Goal: Book appointment/travel/reservation

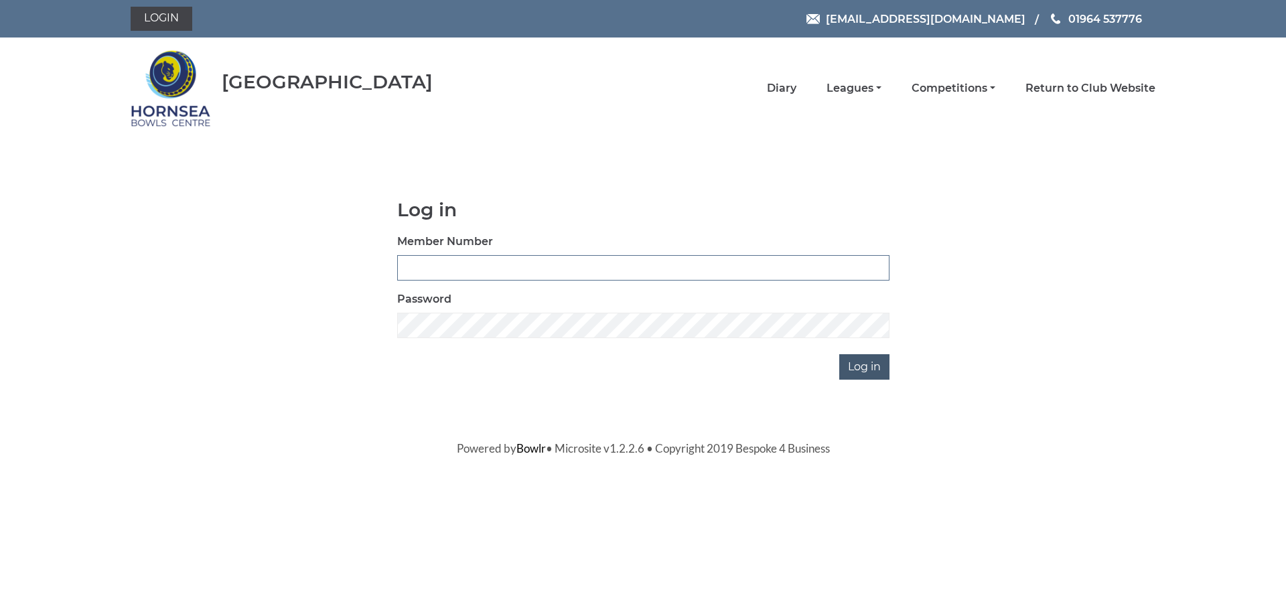
type input "1000"
drag, startPoint x: 879, startPoint y: 363, endPoint x: 895, endPoint y: 359, distance: 17.2
click at [879, 362] on input "Log in" at bounding box center [864, 366] width 50 height 25
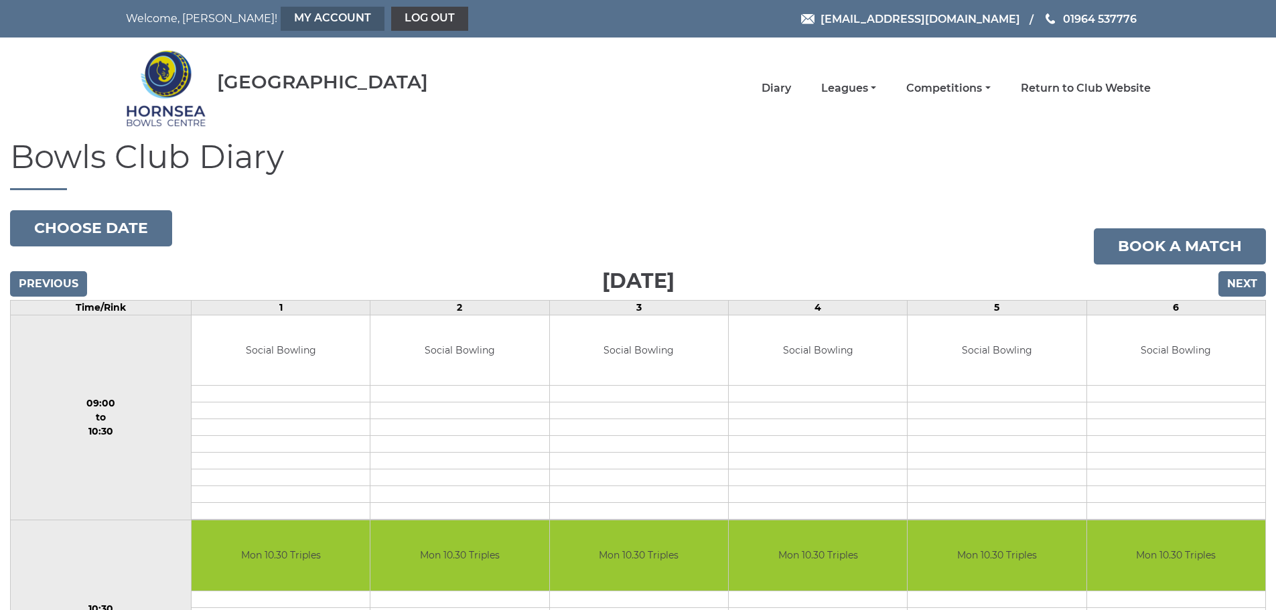
click at [281, 13] on link "My Account" at bounding box center [333, 19] width 104 height 24
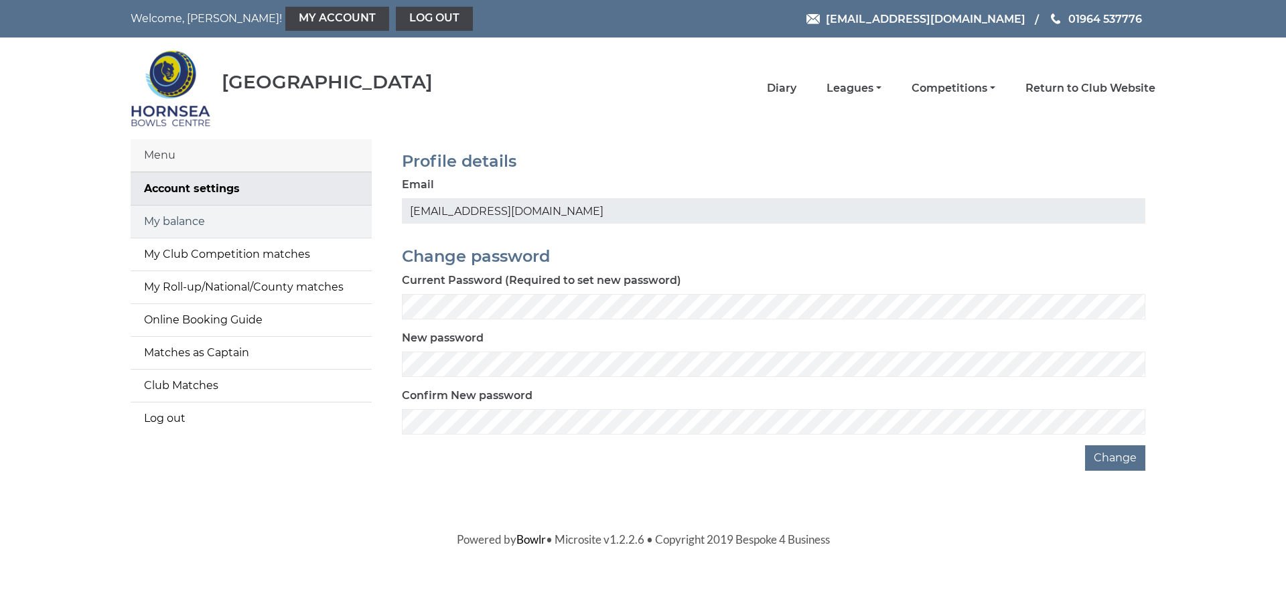
click at [179, 220] on link "My balance" at bounding box center [251, 222] width 241 height 32
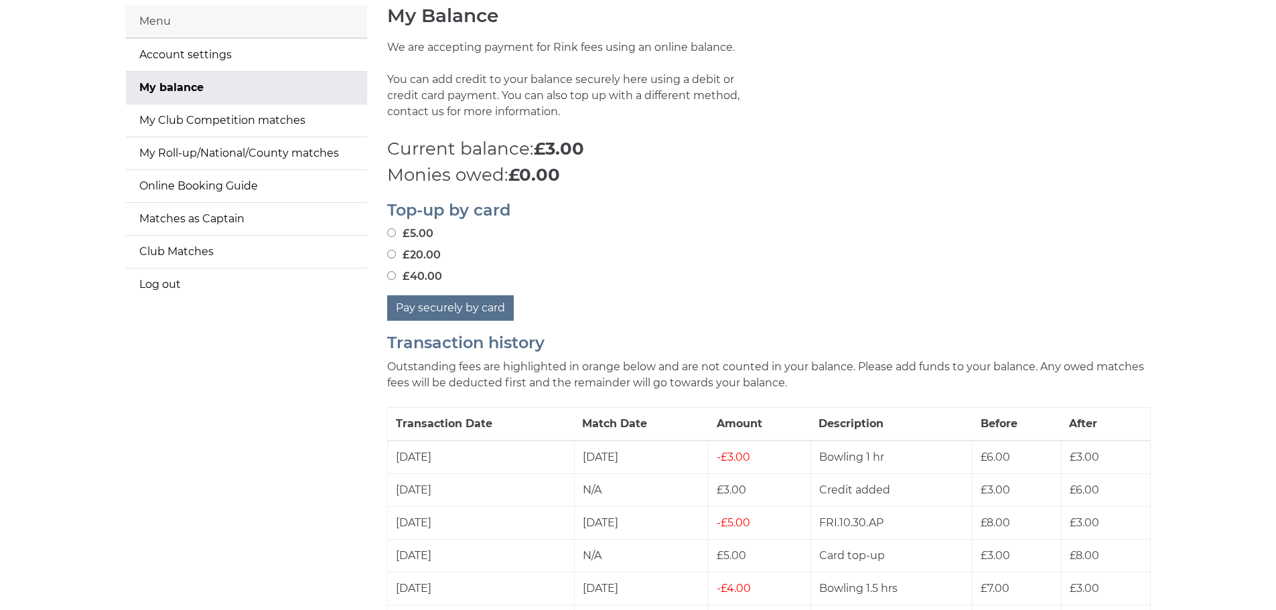
scroll to position [67, 0]
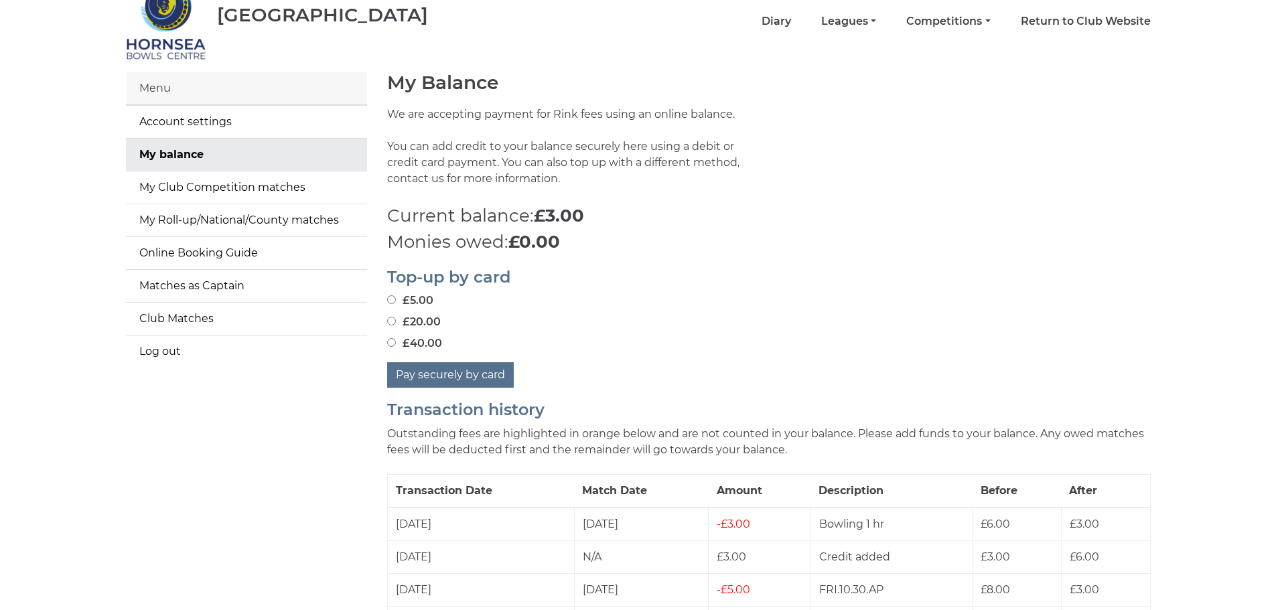
click at [390, 320] on input "£20.00" at bounding box center [391, 321] width 9 height 9
radio input "true"
click at [458, 378] on button "Pay securely by card" at bounding box center [450, 374] width 127 height 25
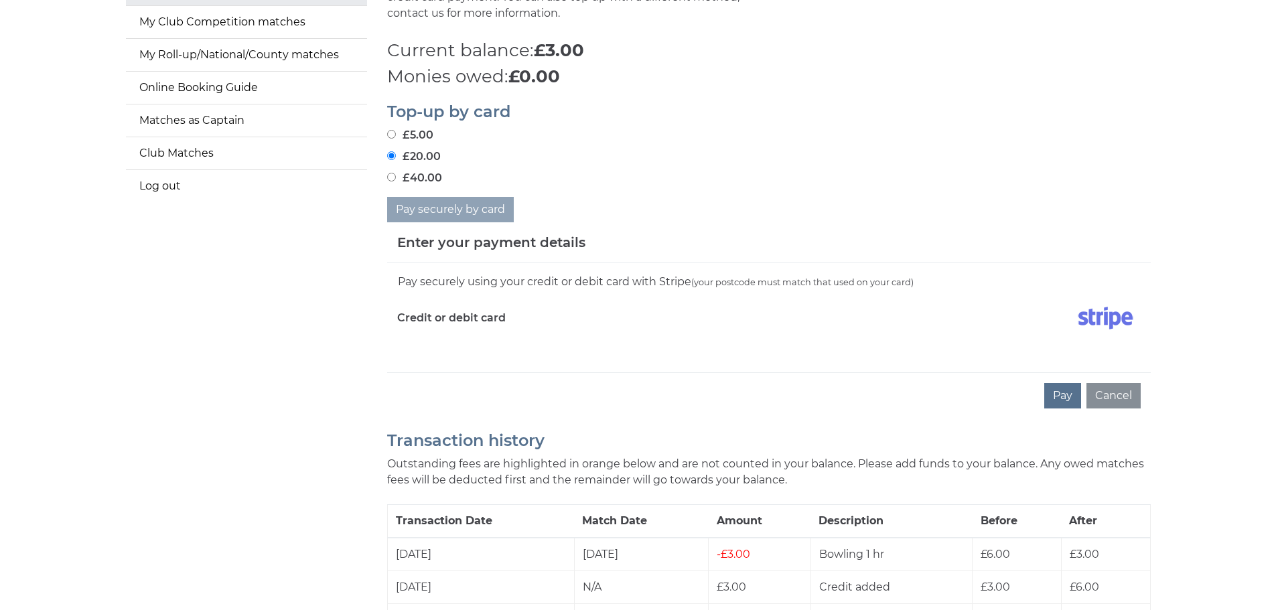
scroll to position [268, 0]
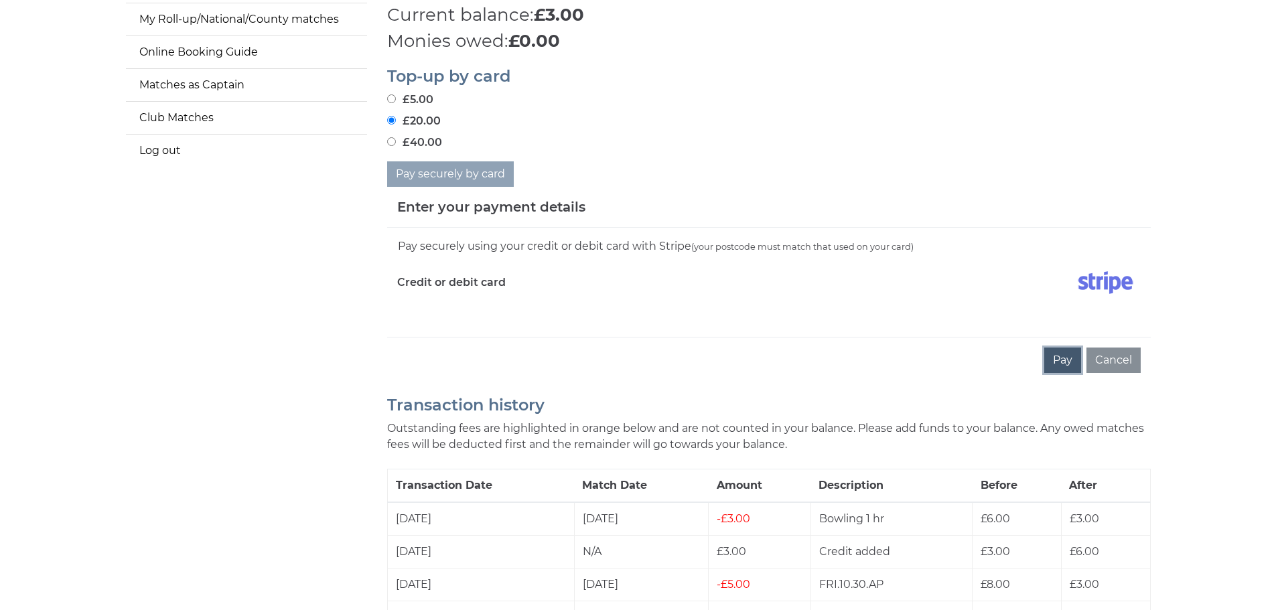
click at [1066, 360] on button "Pay" at bounding box center [1062, 360] width 37 height 25
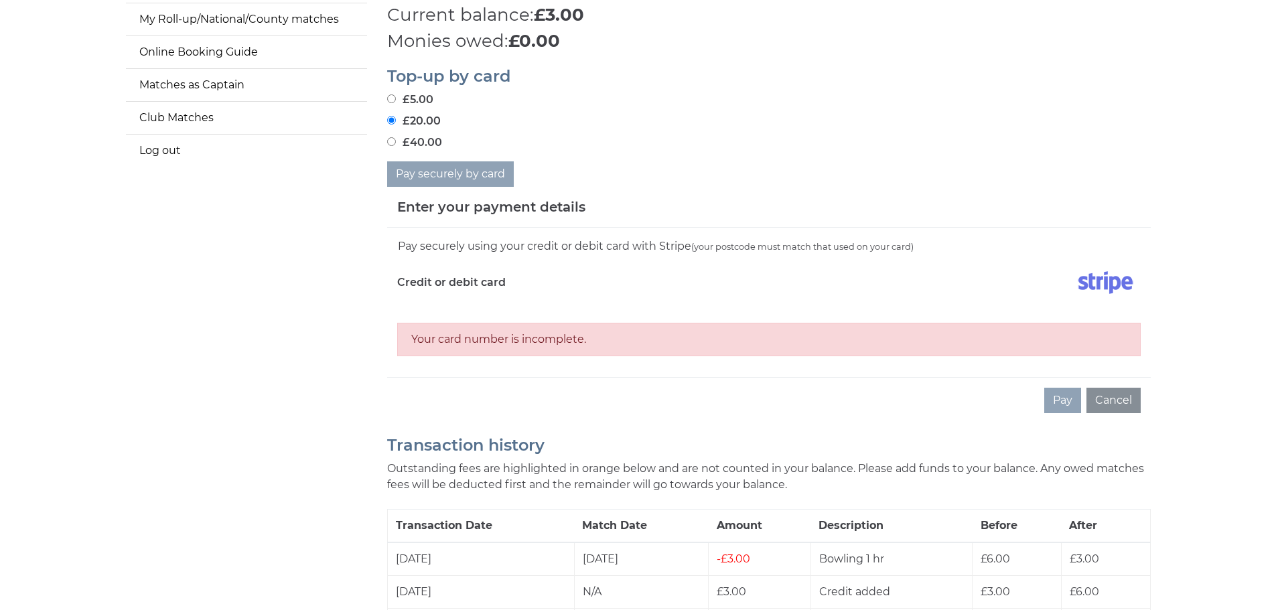
click at [455, 300] on div "Credit or debit card" at bounding box center [578, 285] width 382 height 39
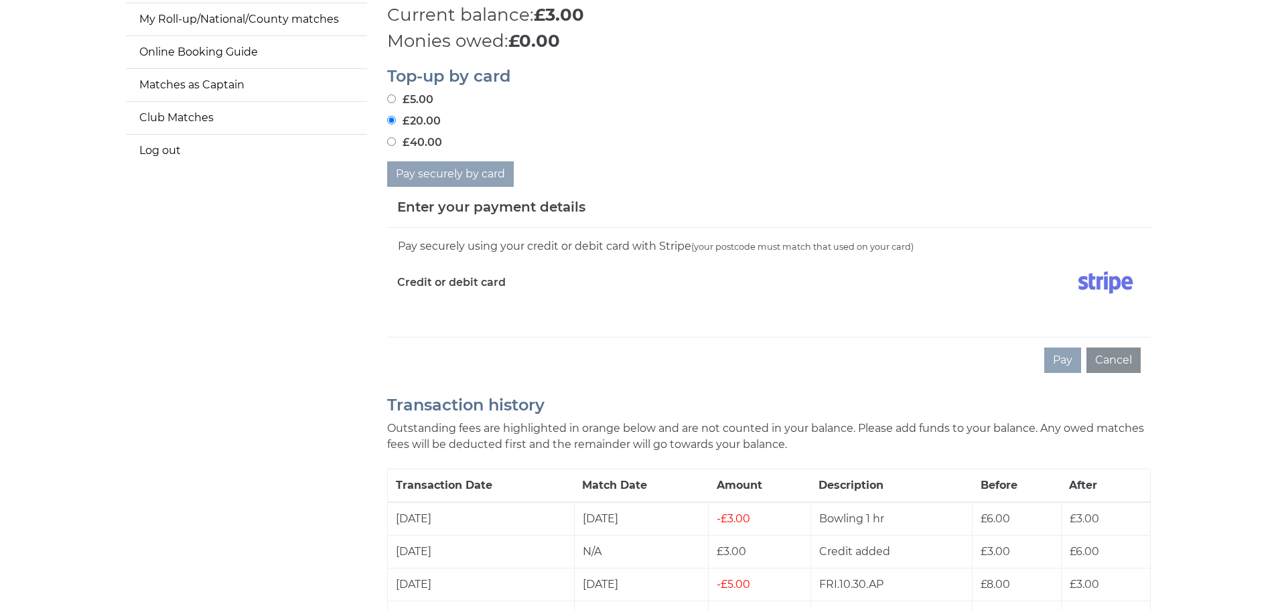
click at [1115, 300] on div at bounding box center [960, 285] width 382 height 39
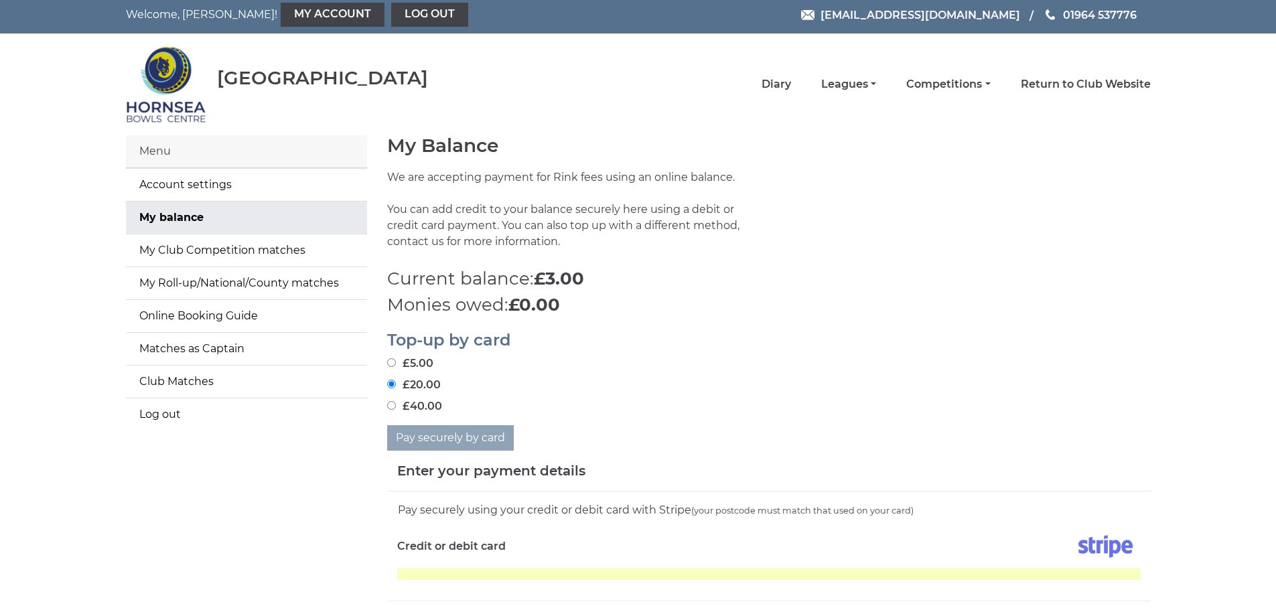
scroll to position [0, 0]
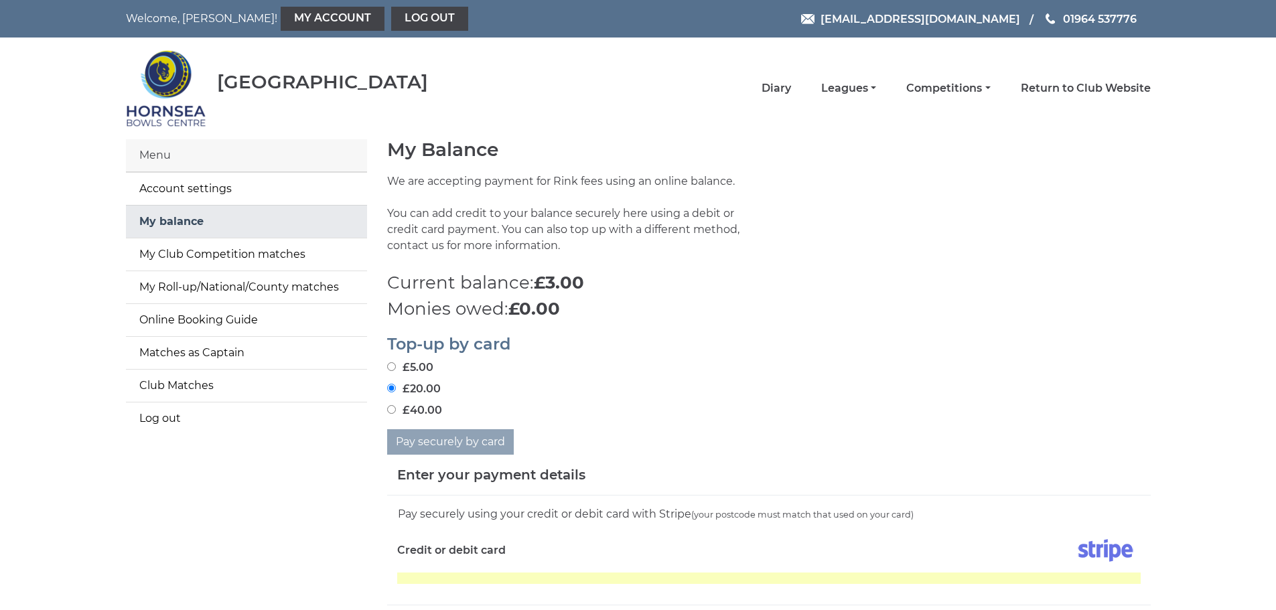
click at [175, 217] on link "My balance" at bounding box center [246, 222] width 241 height 32
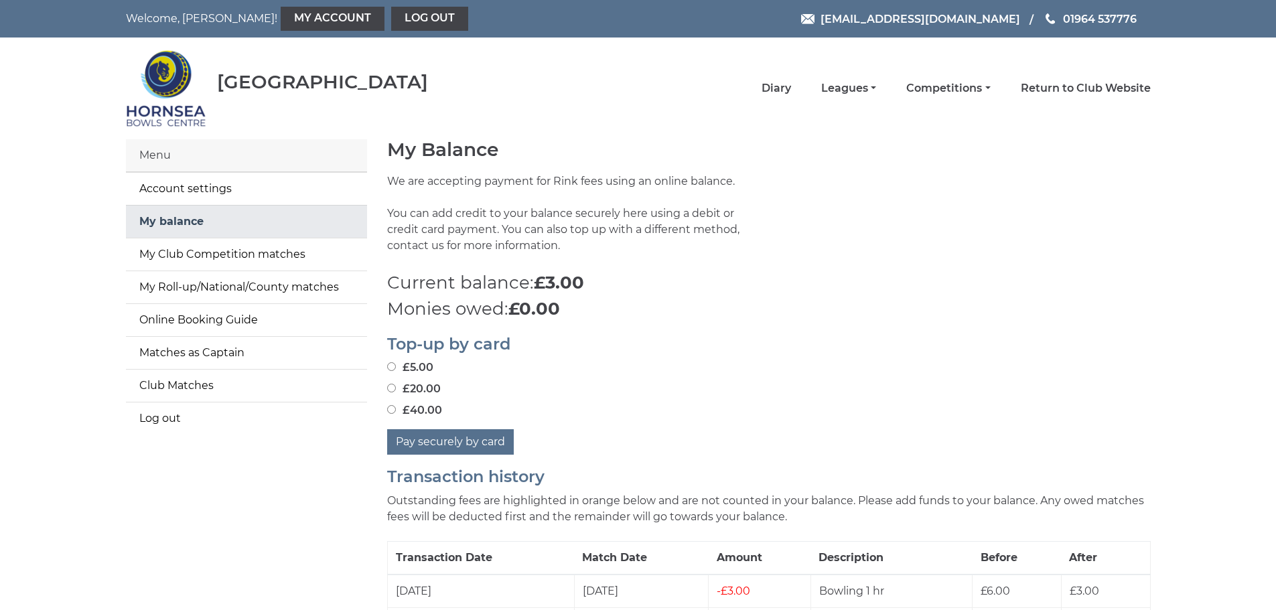
click at [183, 216] on link "My balance" at bounding box center [246, 222] width 241 height 32
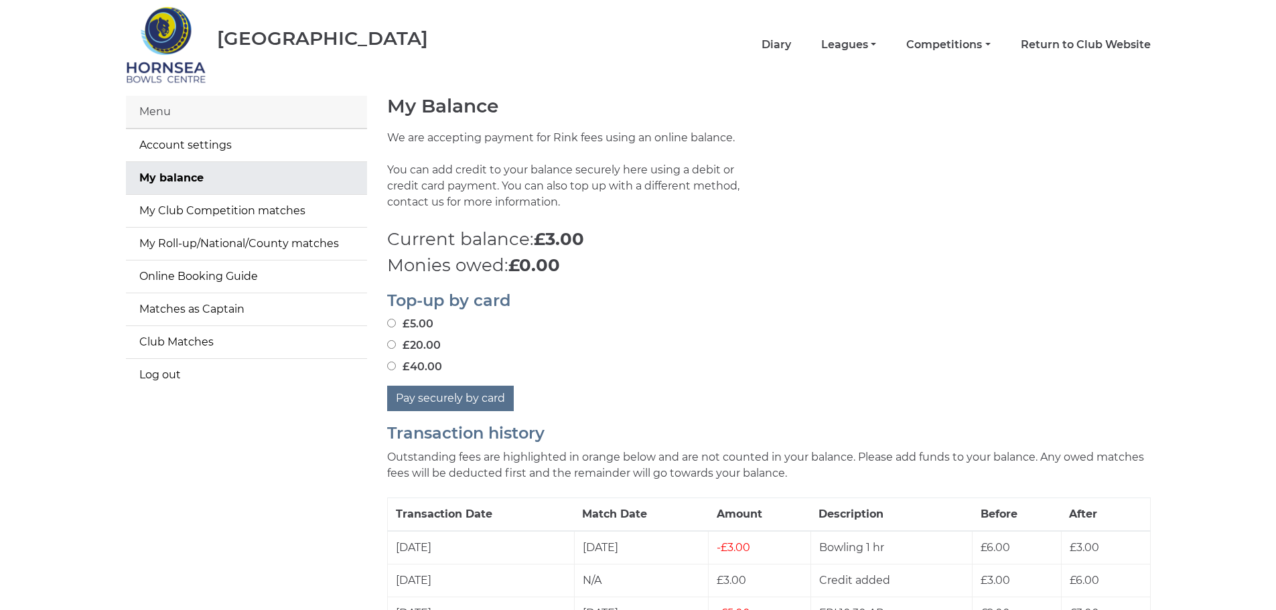
scroll to position [67, 0]
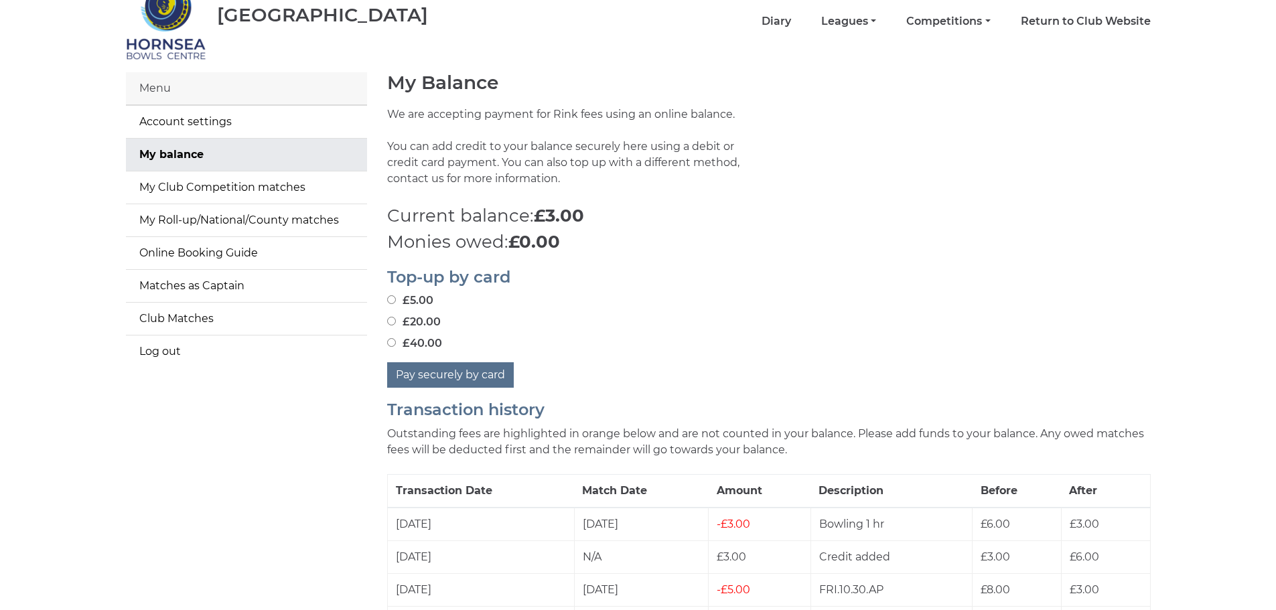
click at [390, 319] on input "£20.00" at bounding box center [391, 321] width 9 height 9
radio input "true"
click at [441, 374] on button "Pay securely by card" at bounding box center [450, 374] width 127 height 25
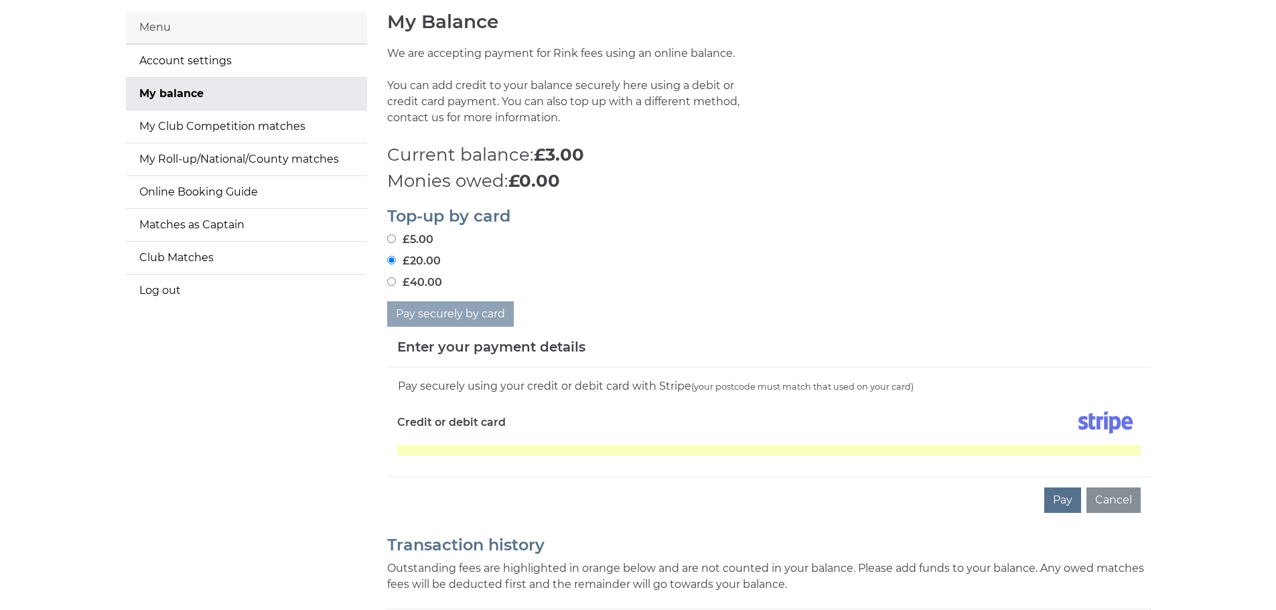
scroll to position [134, 0]
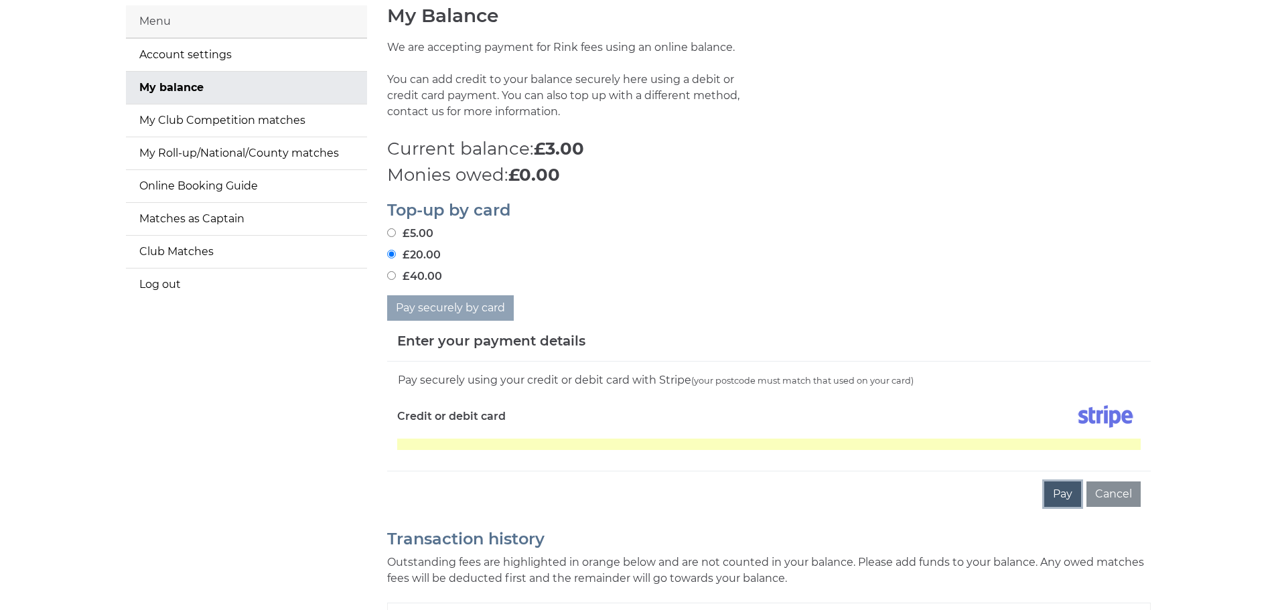
click at [1065, 490] on button "Pay" at bounding box center [1062, 494] width 37 height 25
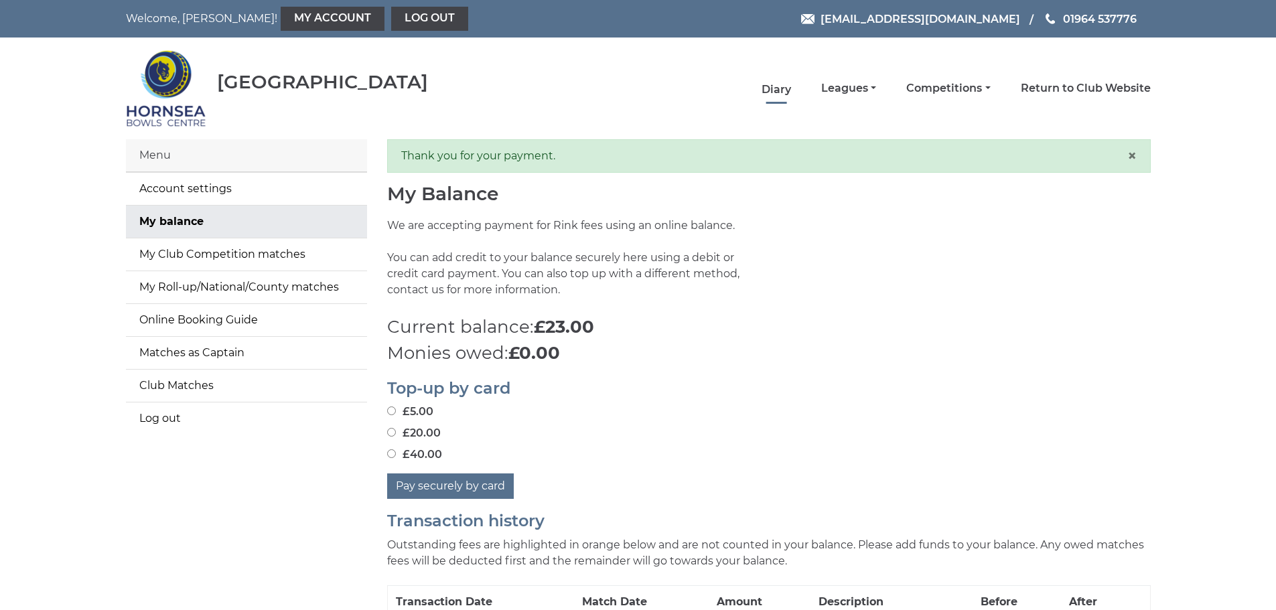
click at [784, 90] on link "Diary" at bounding box center [775, 89] width 29 height 15
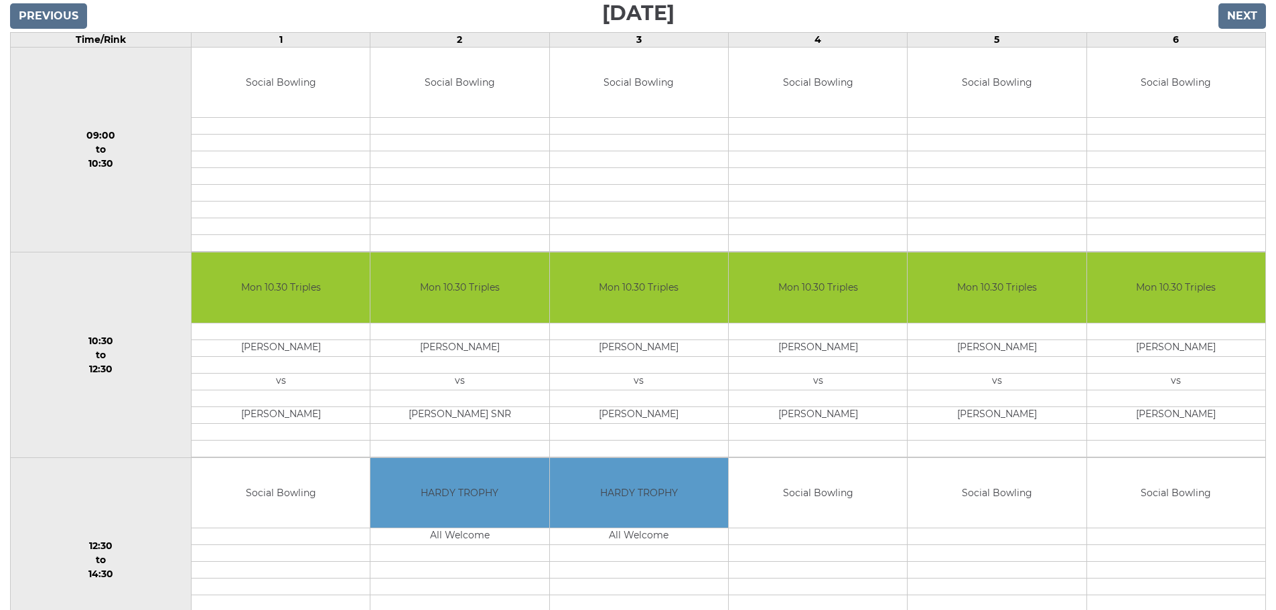
scroll to position [335, 0]
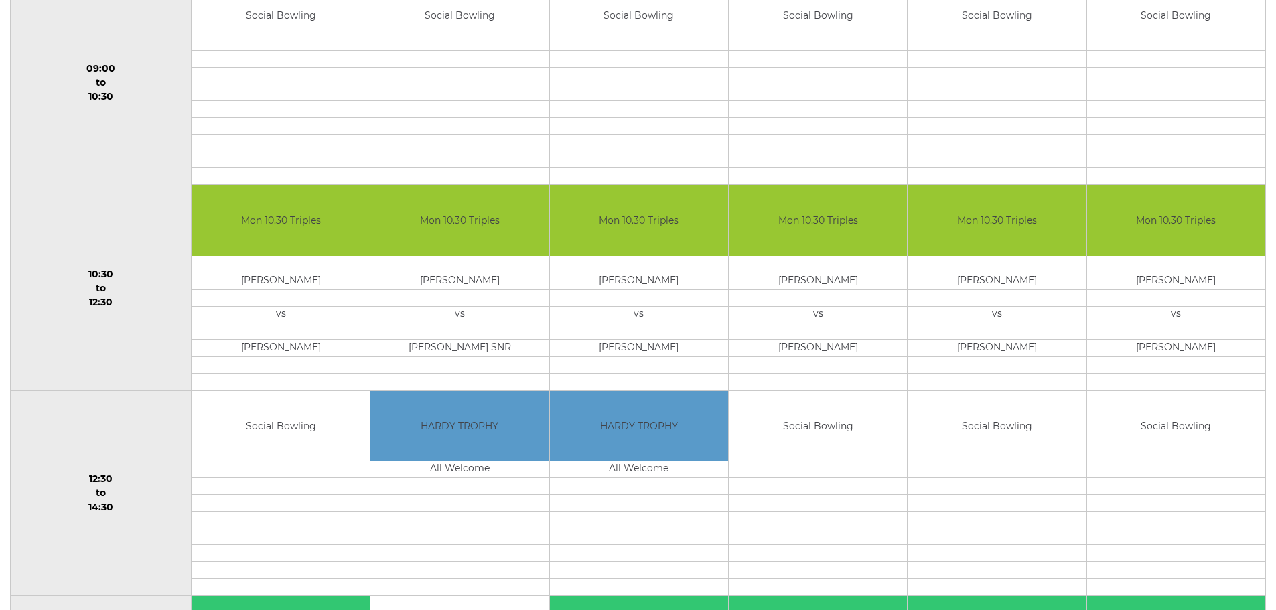
click at [971, 423] on td "Social Bowling" at bounding box center [996, 426] width 178 height 70
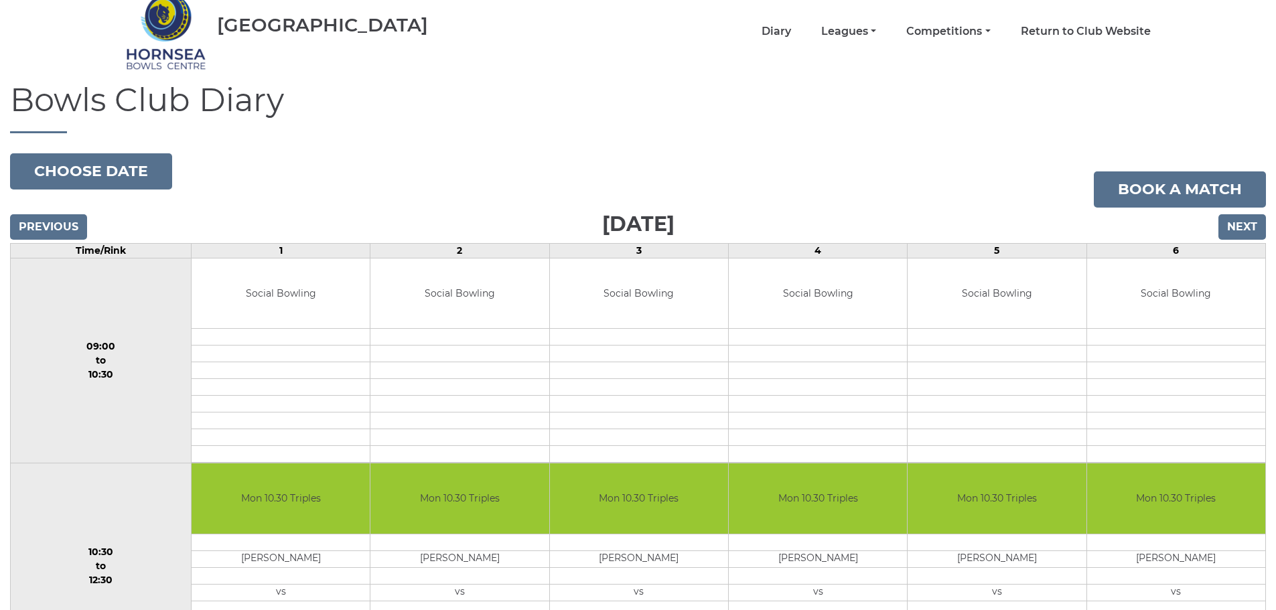
scroll to position [0, 0]
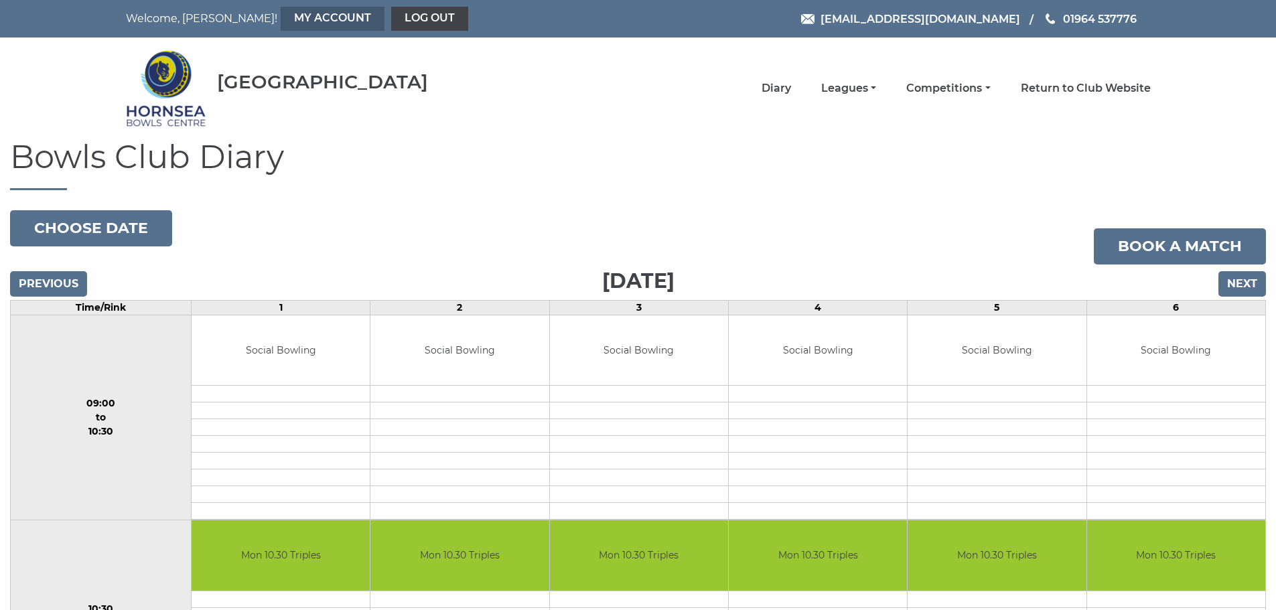
click at [281, 19] on link "My Account" at bounding box center [333, 19] width 104 height 24
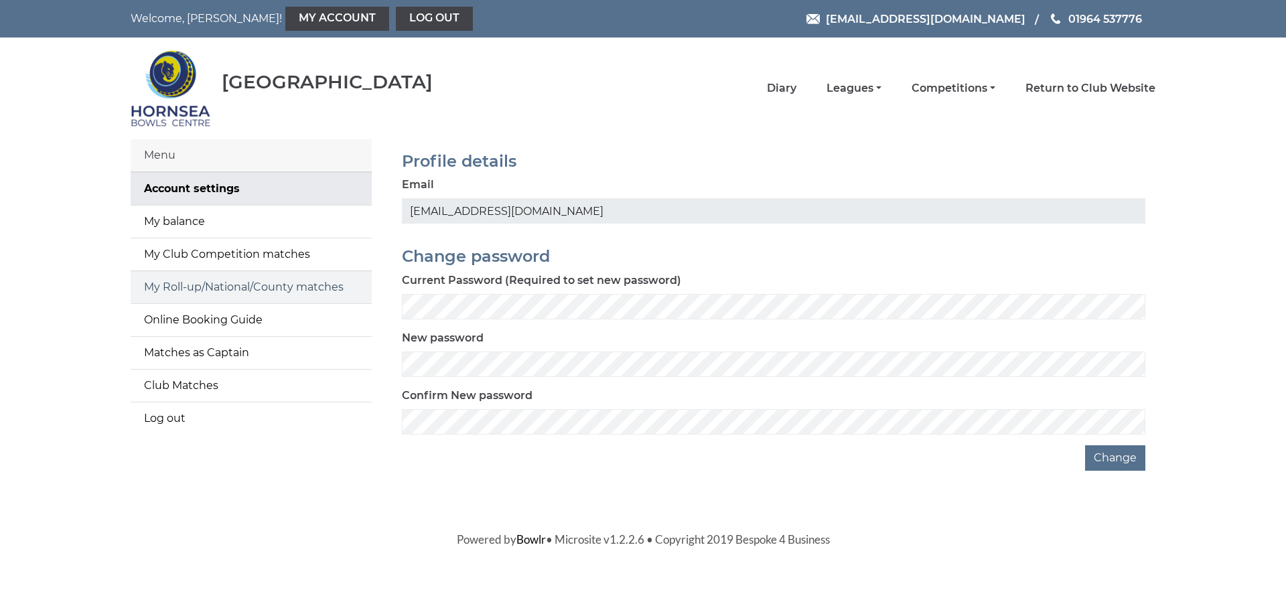
click at [248, 289] on link "My Roll-up/National/County matches" at bounding box center [251, 287] width 241 height 32
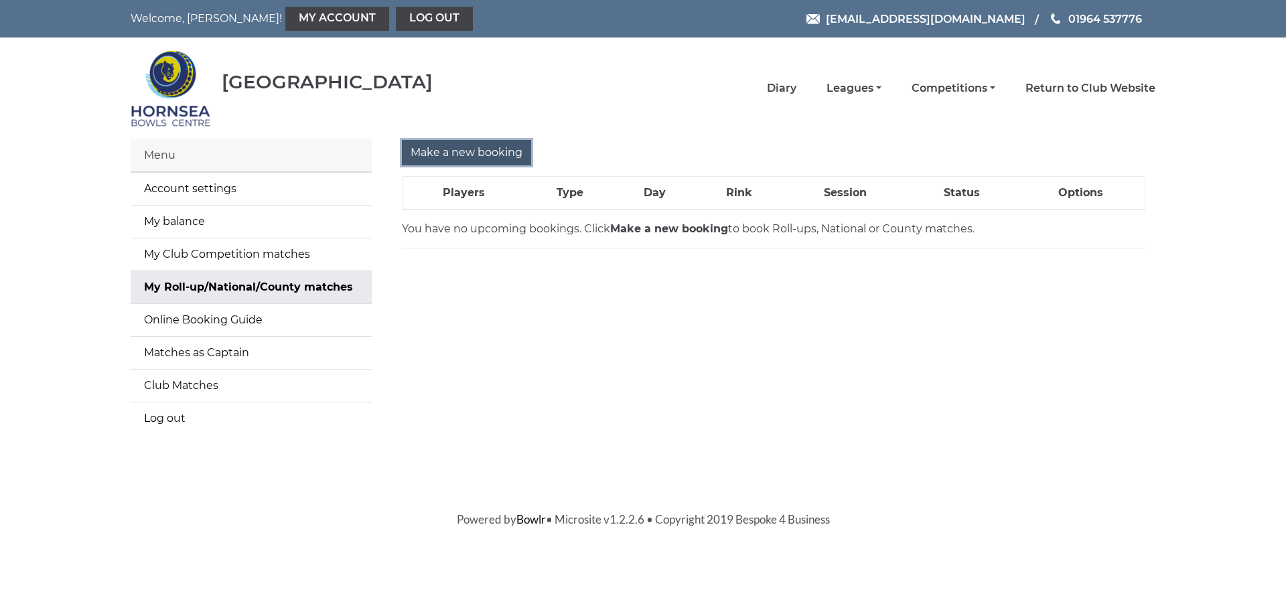
click at [473, 151] on input "Make a new booking" at bounding box center [466, 152] width 129 height 25
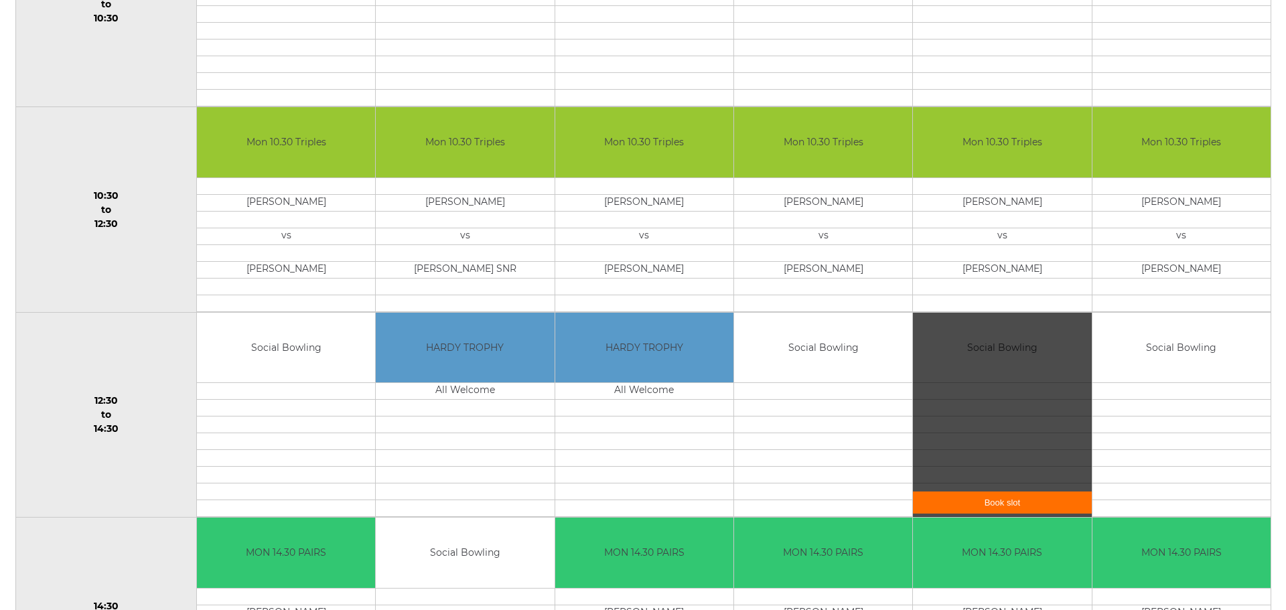
scroll to position [335, 0]
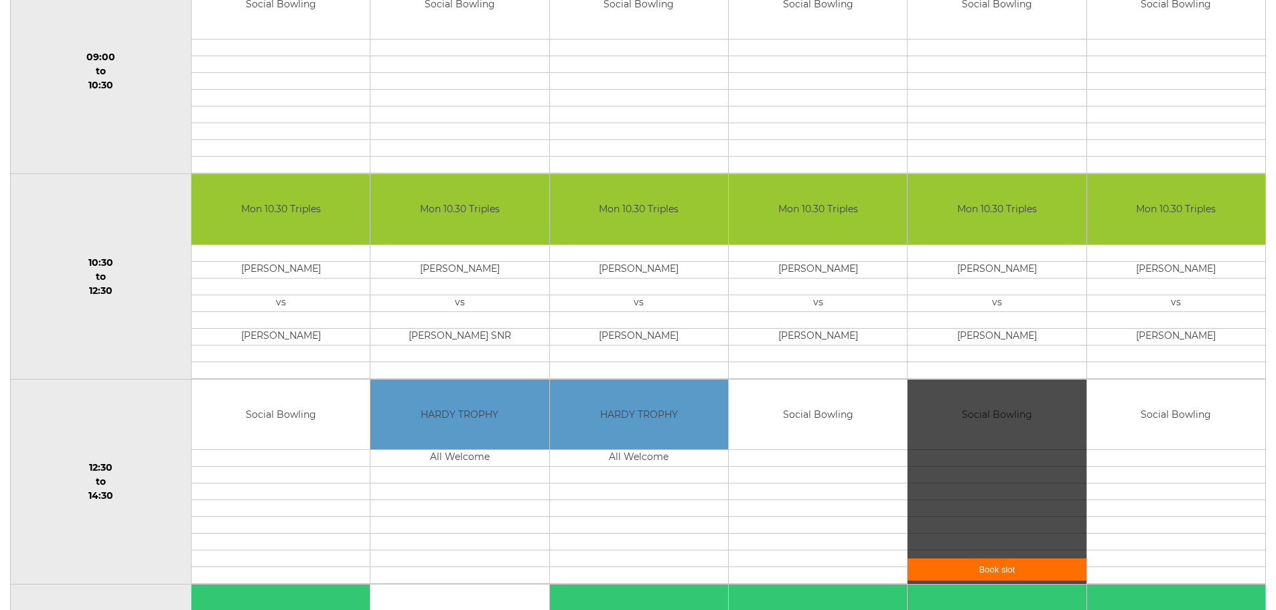
click at [1025, 420] on div "Book slot" at bounding box center [996, 482] width 178 height 205
click at [1006, 571] on link "Book slot" at bounding box center [996, 570] width 178 height 22
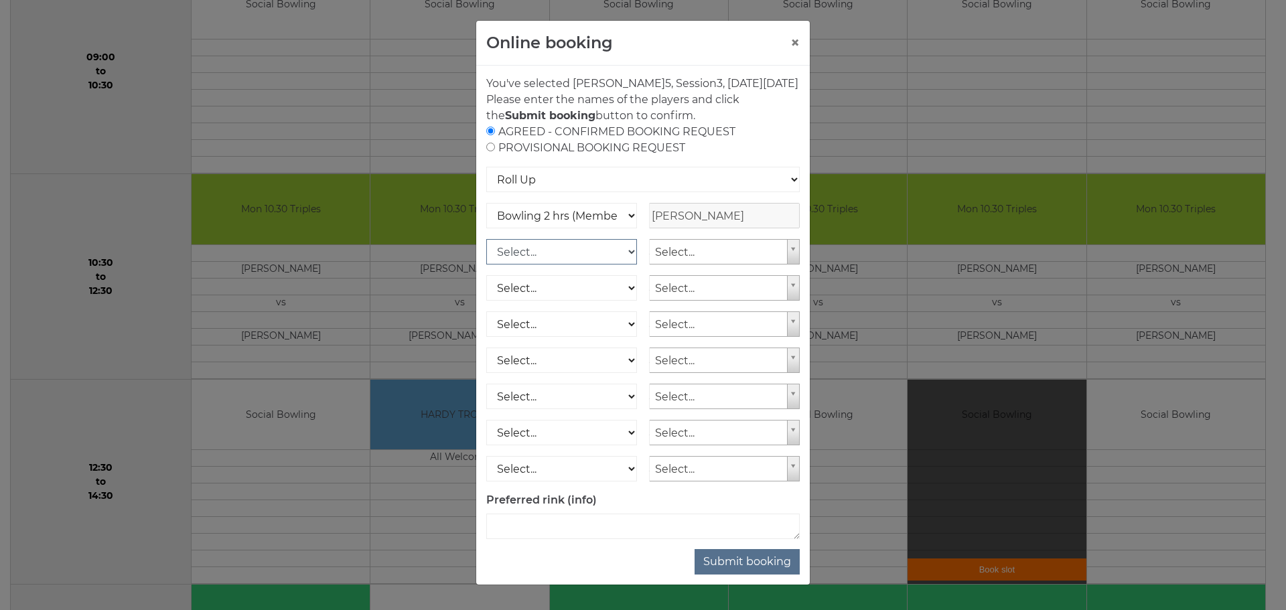
click at [625, 265] on select "Select... Club Competition (Member) Club Competition (Visitor) National (Member…" at bounding box center [561, 251] width 151 height 25
click at [631, 563] on div "You've selected Rink 5 , Session 3 , on Monday 8th of September 2025 Please ent…" at bounding box center [643, 325] width 334 height 519
click at [623, 265] on select "Select... Club Competition (Member) Club Competition (Visitor) National (Member…" at bounding box center [561, 251] width 151 height 25
select select "0_46"
click at [486, 255] on select "Select... Club Competition (Member) Club Competition (Visitor) National (Member…" at bounding box center [561, 251] width 151 height 25
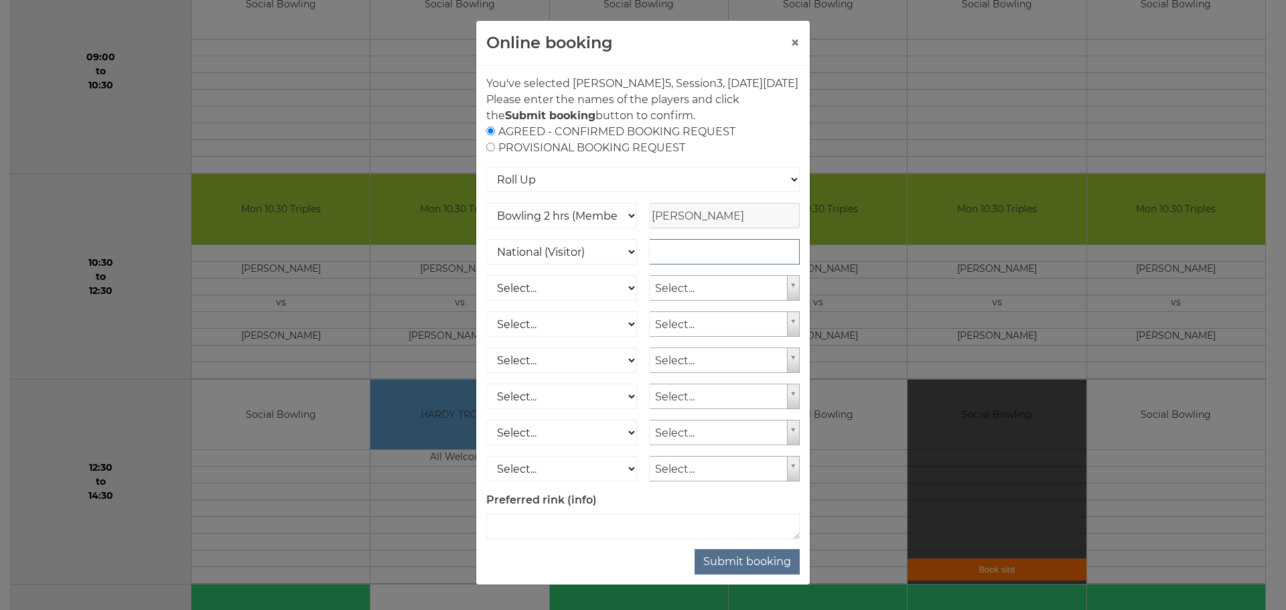
click at [696, 265] on input "text" at bounding box center [724, 251] width 151 height 25
type input "Liz Pack"
click at [623, 265] on select "Select... Club Competition (Member) Club Competition (Visitor) National (Member…" at bounding box center [561, 251] width 151 height 25
click at [486, 255] on select "Select... Club Competition (Member) Club Competition (Visitor) National (Member…" at bounding box center [561, 251] width 151 height 25
click at [623, 265] on select "Select... Club Competition (Member) Club Competition (Visitor) National (Member…" at bounding box center [561, 251] width 151 height 25
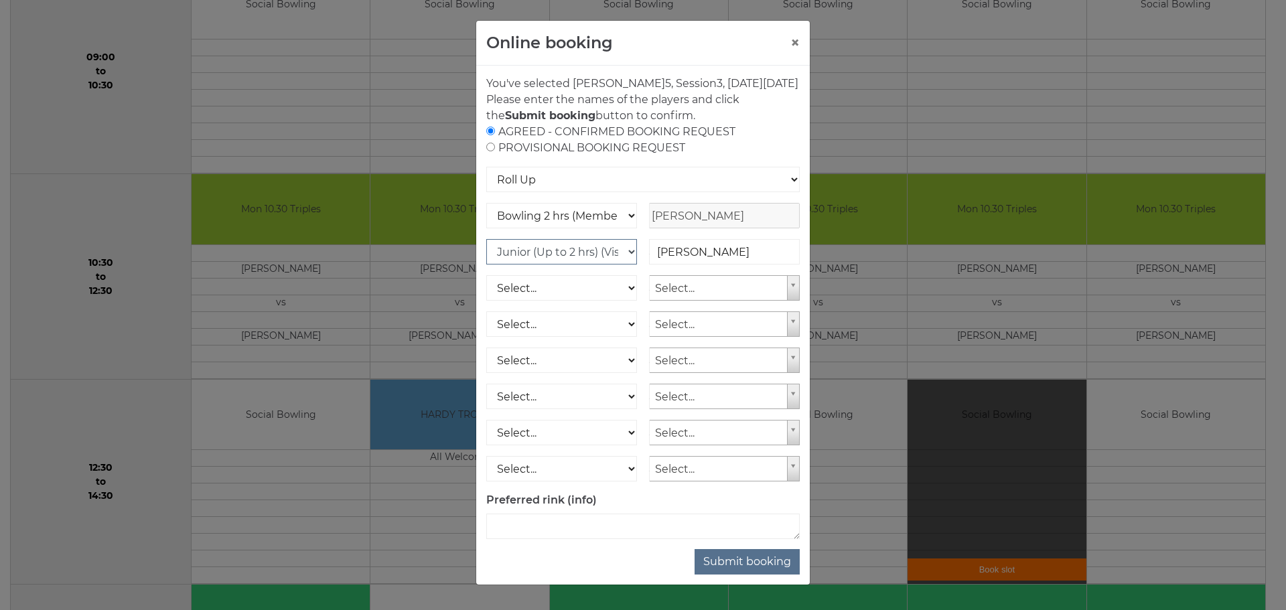
select select "0_50"
click at [486, 255] on select "Select... Club Competition (Member) Club Competition (Visitor) National (Member…" at bounding box center [561, 251] width 151 height 25
click at [623, 228] on select "Club Competition (Member) National (Member) Bowling 1.5 hrs (Member) Junior (Up…" at bounding box center [561, 215] width 151 height 25
click at [626, 580] on div "You've selected Rink 5 , Session 3 , on Monday 8th of September 2025 Please ent…" at bounding box center [643, 325] width 334 height 519
click at [621, 265] on select "Select... Club Competition (Member) Club Competition (Visitor) National (Member…" at bounding box center [561, 251] width 151 height 25
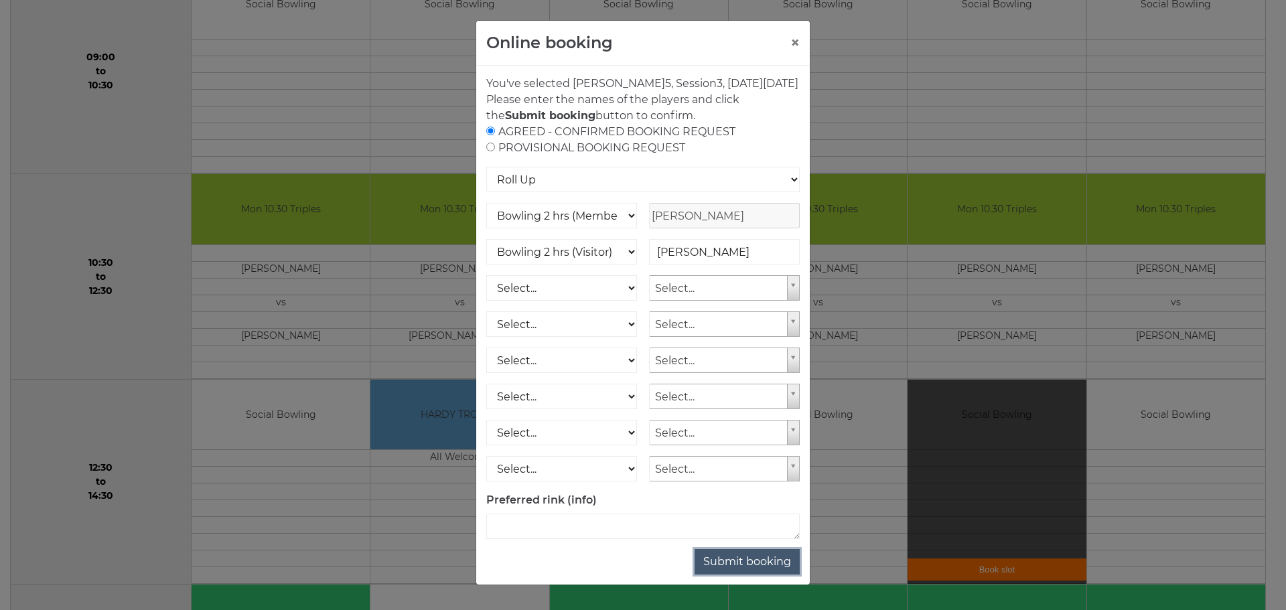
click at [746, 575] on button "Submit booking" at bounding box center [746, 561] width 105 height 25
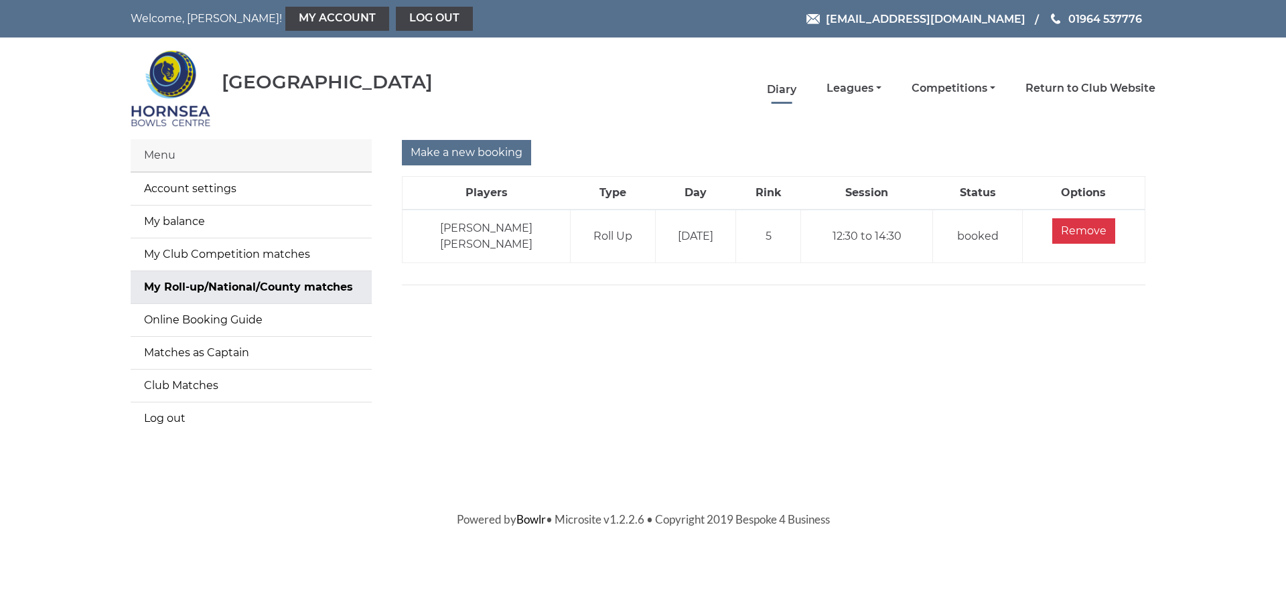
click at [781, 83] on link "Diary" at bounding box center [781, 89] width 29 height 15
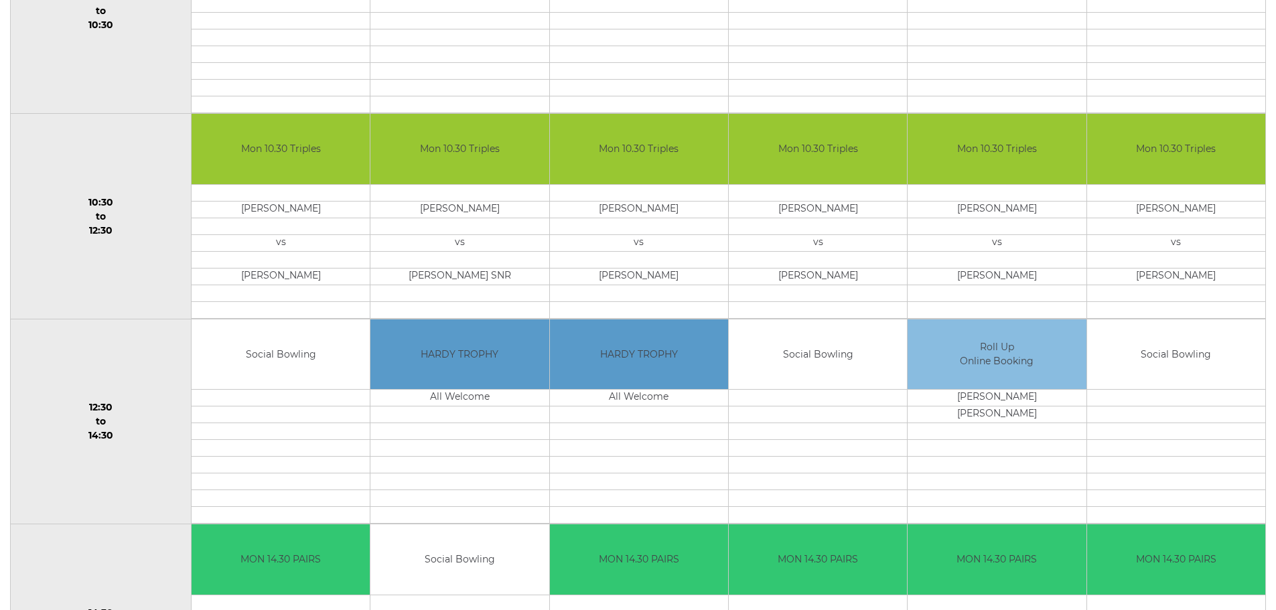
scroll to position [134, 0]
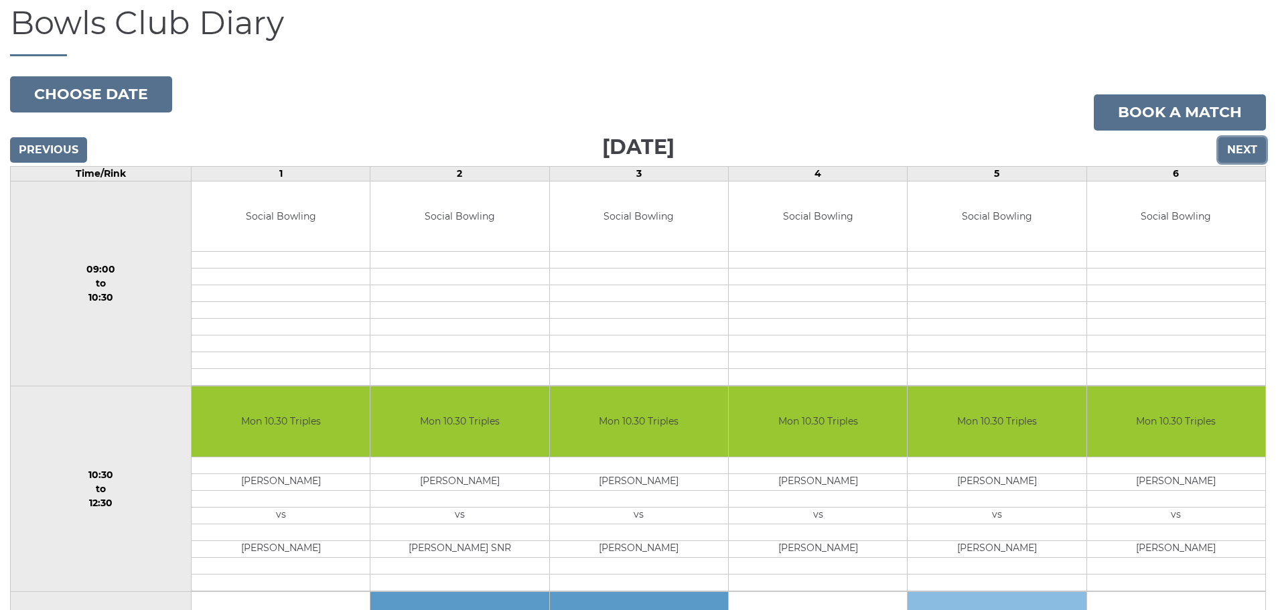
click at [1238, 149] on input "Next" at bounding box center [1242, 149] width 48 height 25
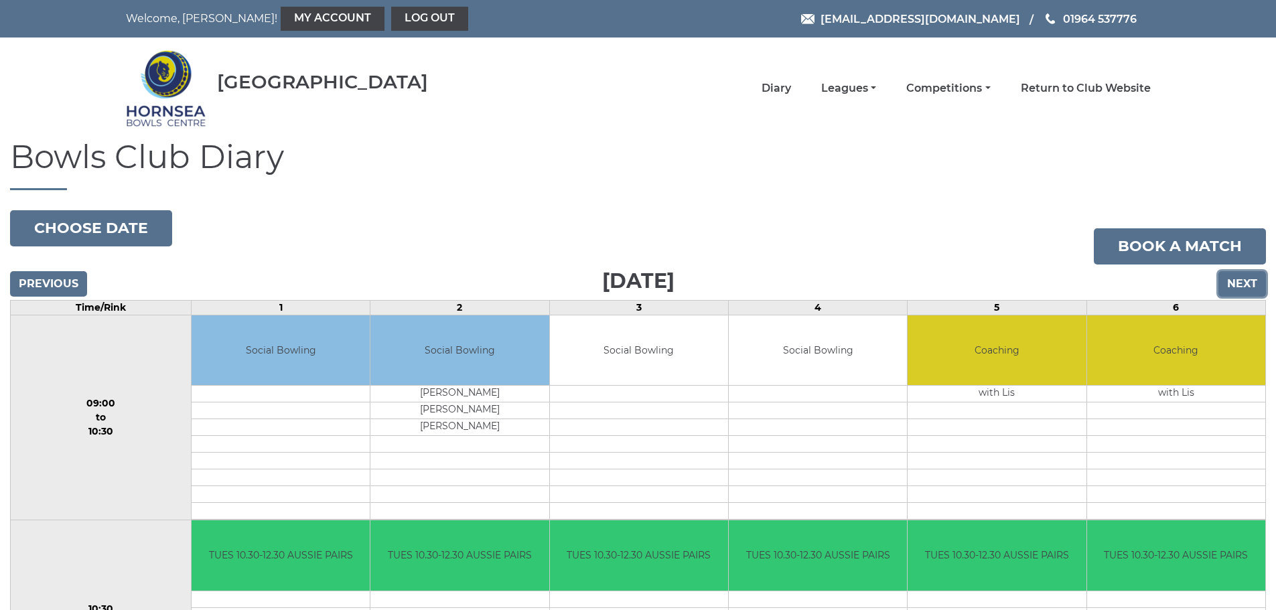
click at [1244, 281] on input "Next" at bounding box center [1242, 283] width 48 height 25
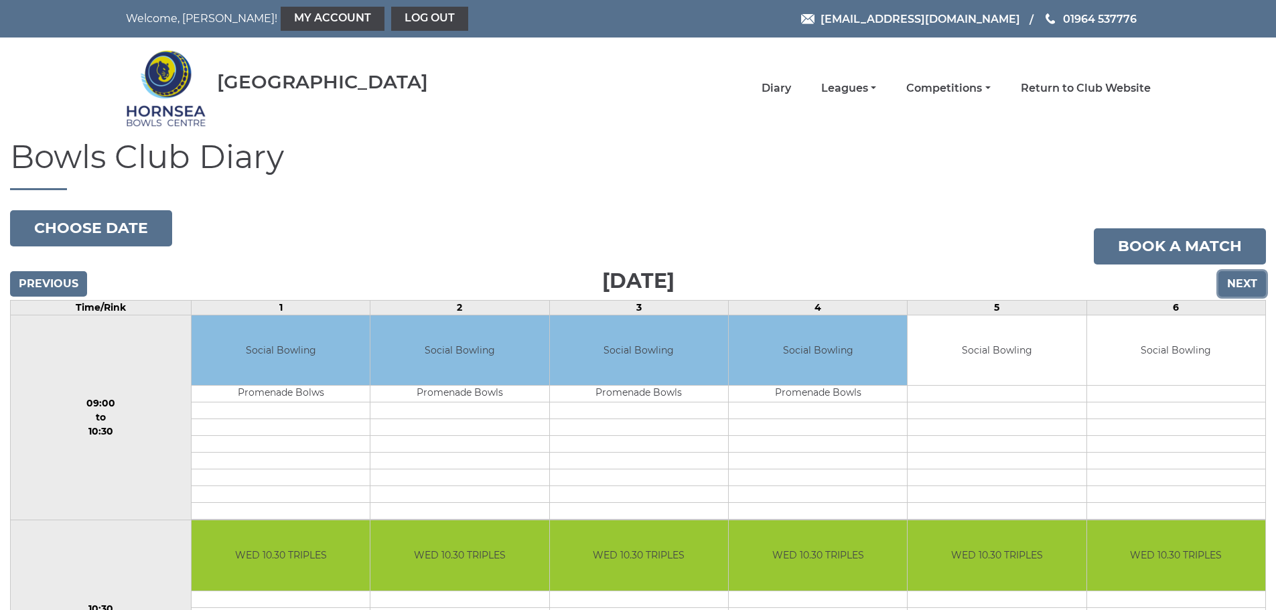
click at [1244, 281] on input "Next" at bounding box center [1242, 283] width 48 height 25
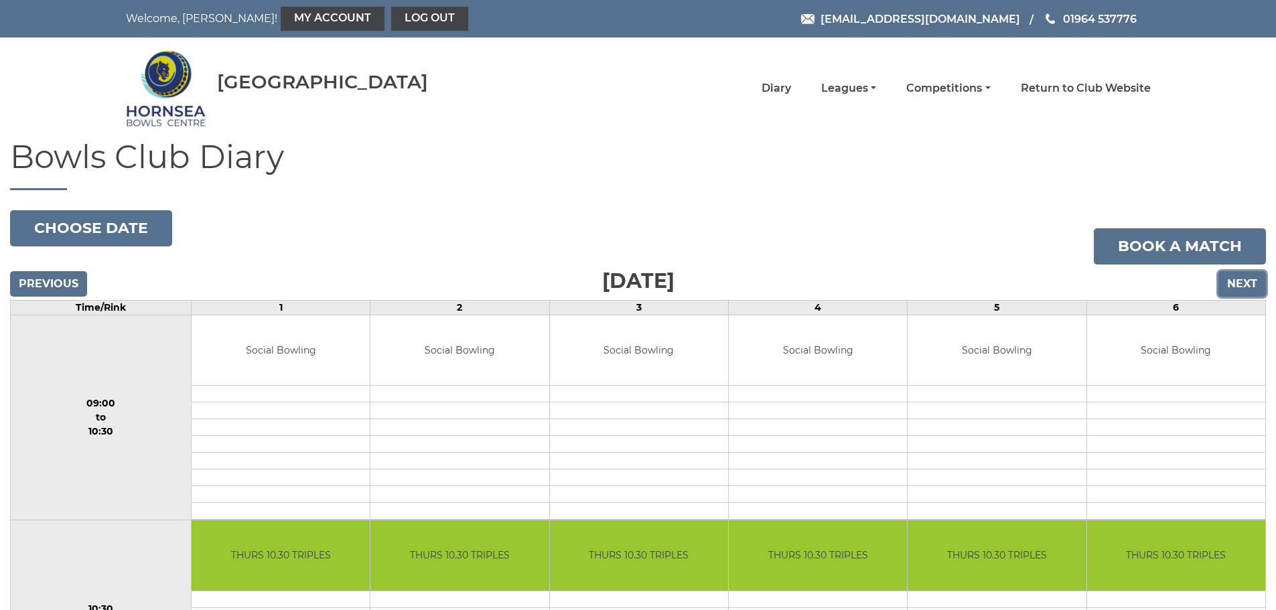
click at [1242, 285] on input "Next" at bounding box center [1242, 283] width 48 height 25
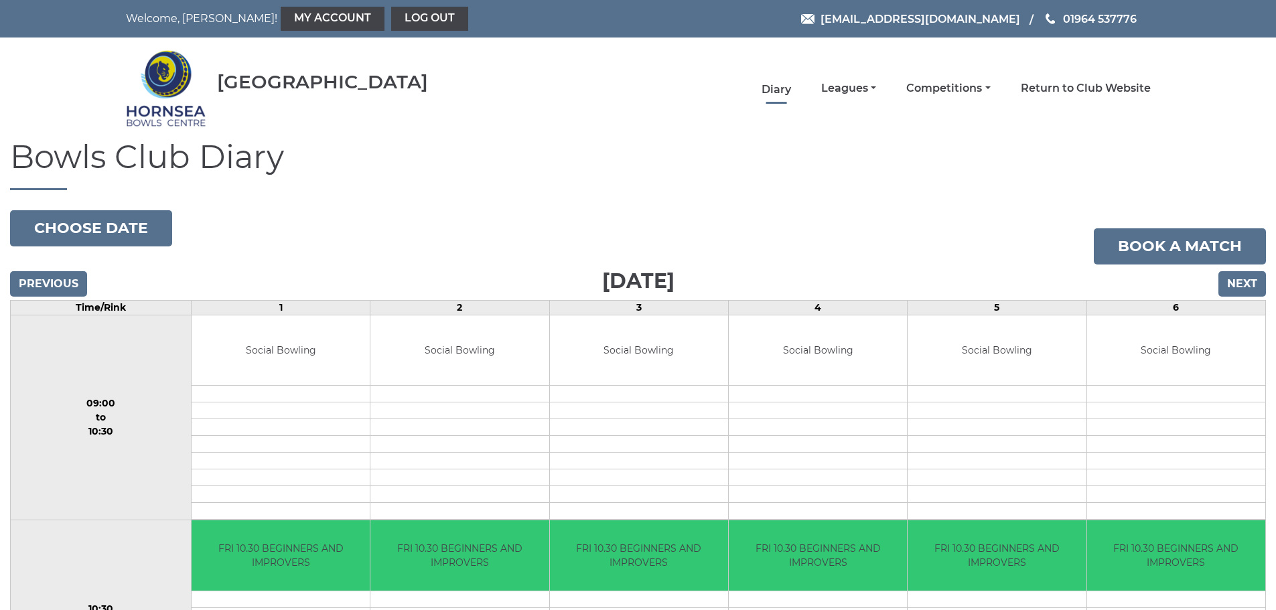
click at [774, 90] on link "Diary" at bounding box center [775, 89] width 29 height 15
